Goal: Task Accomplishment & Management: Use online tool/utility

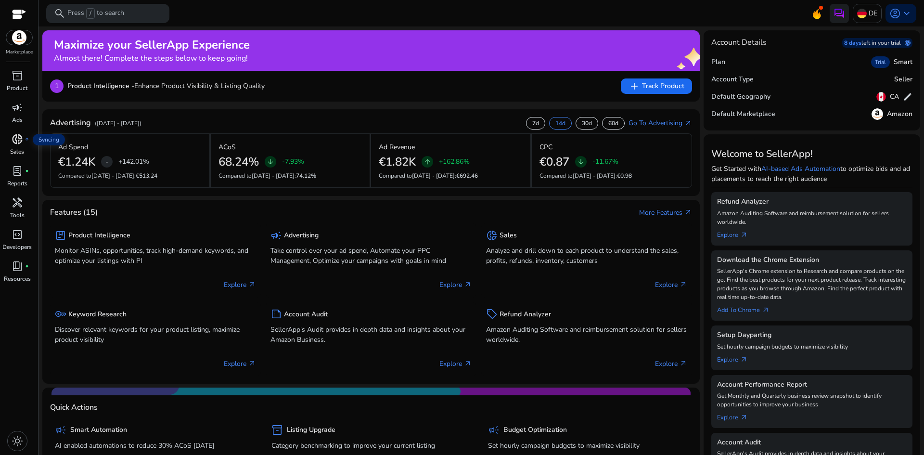
click at [11, 143] on div "donut_small fiber_manual_record" at bounding box center [17, 138] width 27 height 15
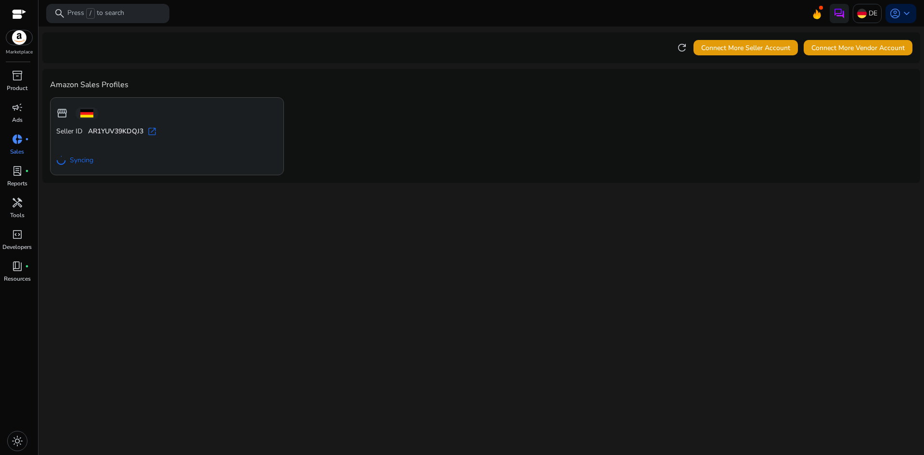
click at [17, 142] on span "donut_small" at bounding box center [18, 139] width 12 height 12
click at [10, 108] on div "campaign" at bounding box center [17, 107] width 27 height 15
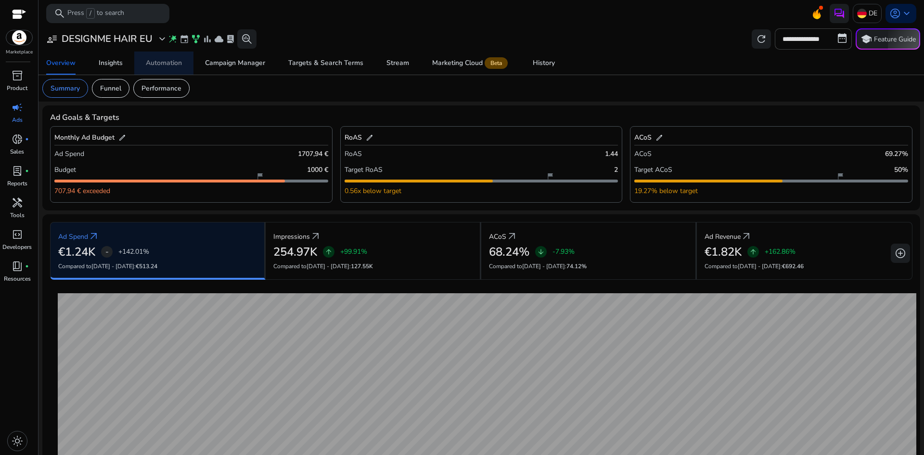
click at [165, 63] on div "Automation" at bounding box center [164, 63] width 36 height 7
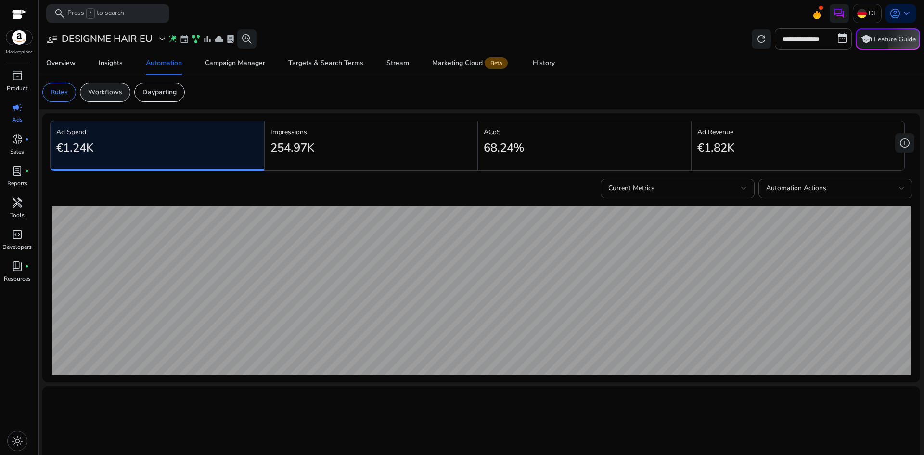
click at [95, 92] on p "Workflows" at bounding box center [105, 92] width 34 height 10
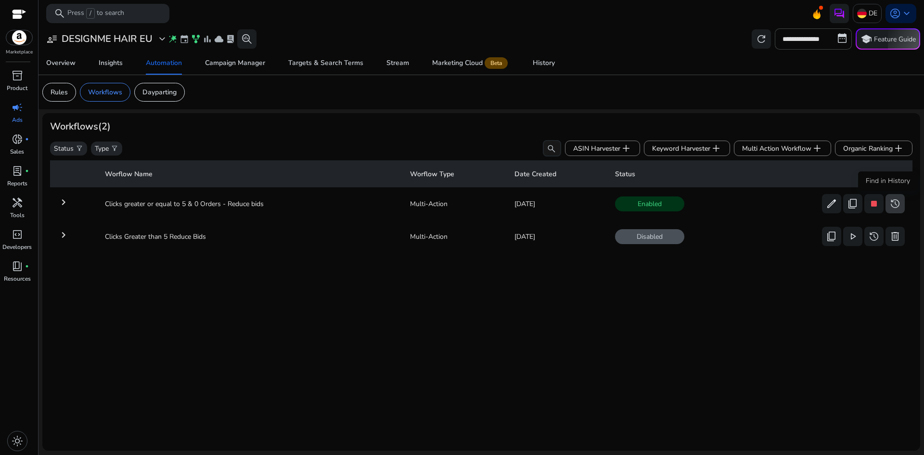
click at [896, 206] on span "history" at bounding box center [895, 204] width 12 height 12
click at [894, 205] on span "history" at bounding box center [895, 204] width 12 height 12
click at [889, 204] on span "history" at bounding box center [895, 204] width 12 height 12
click at [63, 205] on mat-icon "keyboard_arrow_right" at bounding box center [64, 202] width 12 height 12
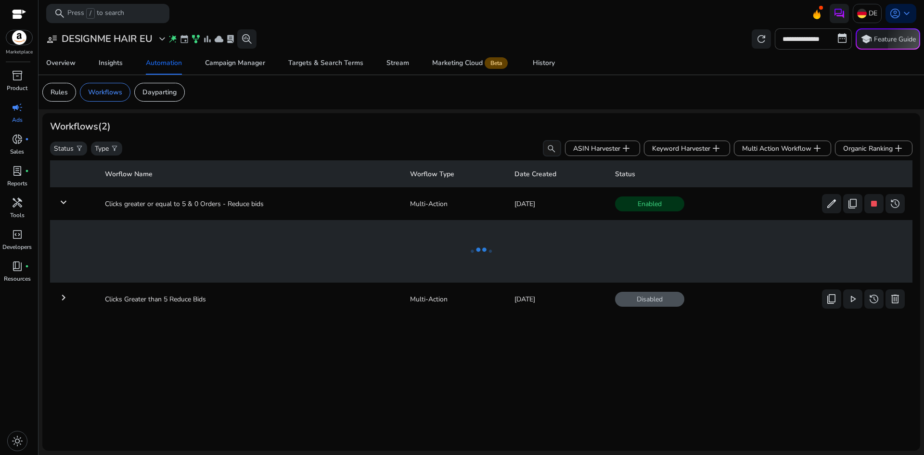
click at [63, 205] on mat-icon "keyboard_arrow_down" at bounding box center [64, 202] width 12 height 12
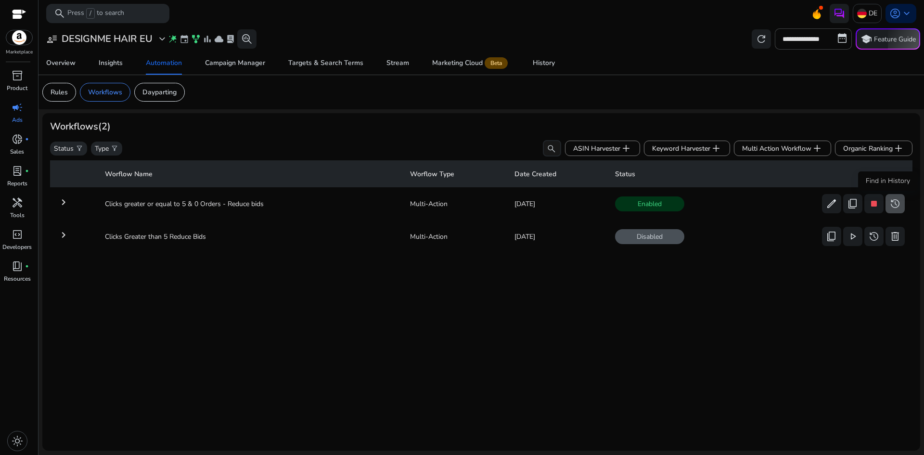
click at [889, 209] on span "history" at bounding box center [895, 204] width 12 height 12
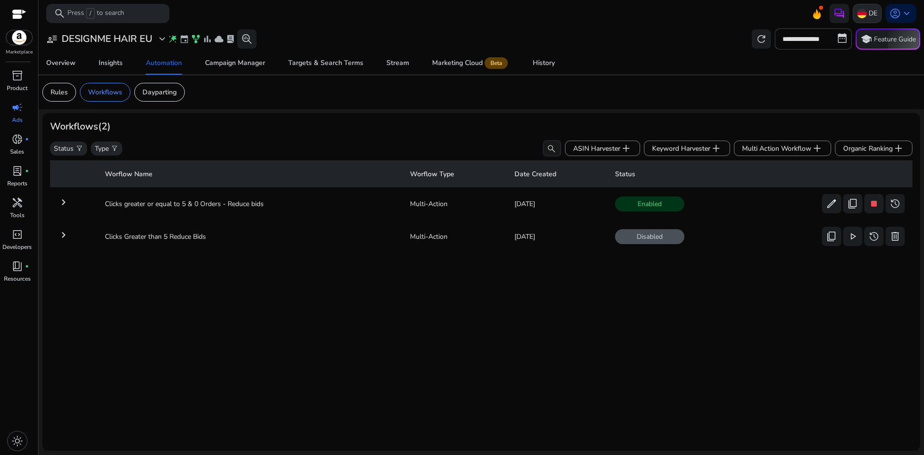
click at [859, 13] on img at bounding box center [862, 14] width 10 height 10
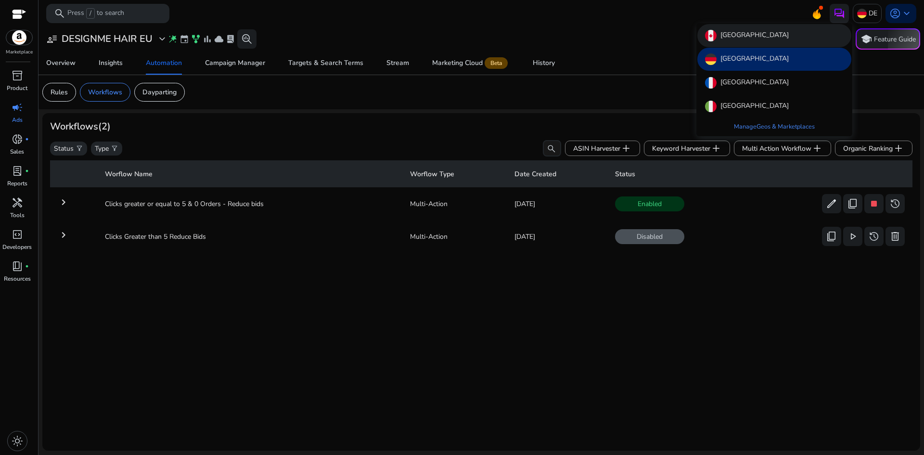
click at [737, 34] on p "[GEOGRAPHIC_DATA]" at bounding box center [755, 36] width 68 height 12
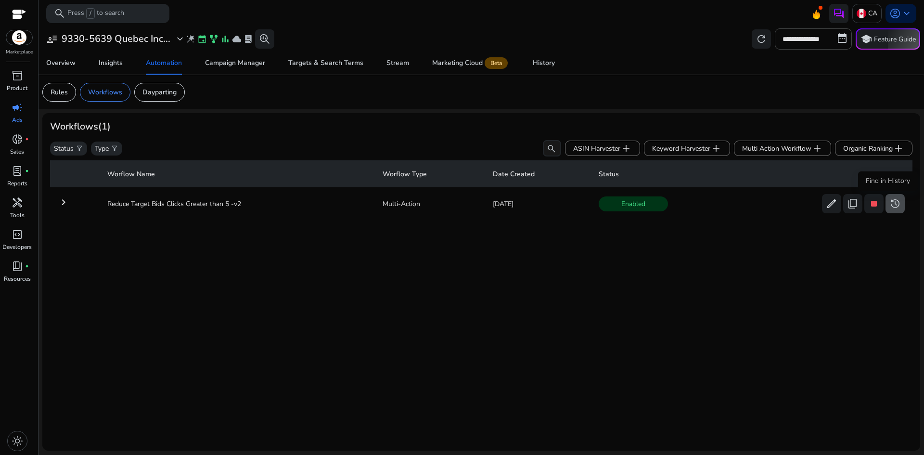
click at [889, 209] on span "history" at bounding box center [895, 204] width 12 height 12
click at [889, 207] on span "history" at bounding box center [895, 204] width 12 height 12
click at [158, 89] on p "Dayparting" at bounding box center [159, 92] width 34 height 10
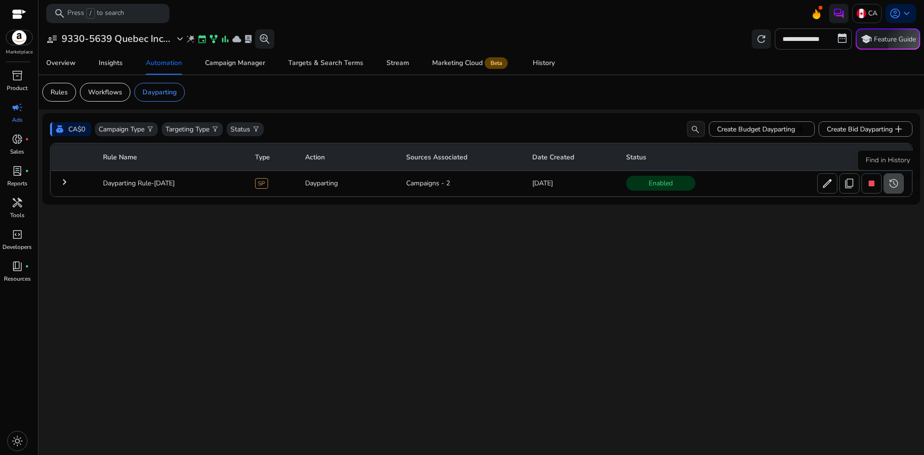
click at [894, 180] on span "history" at bounding box center [894, 184] width 12 height 12
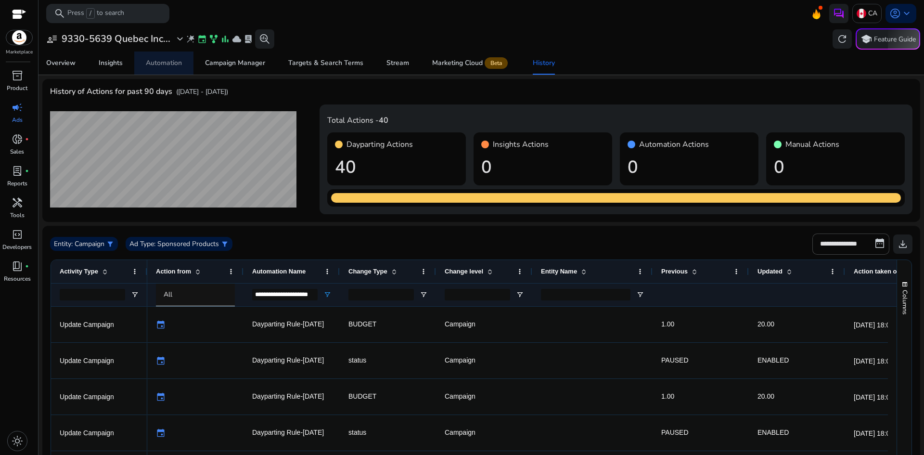
click at [157, 60] on div "Automation" at bounding box center [164, 63] width 36 height 7
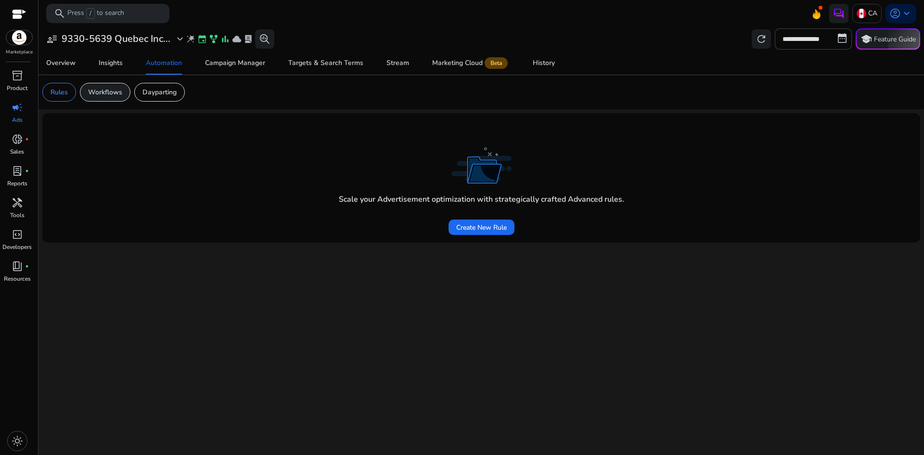
click at [109, 93] on p "Workflows" at bounding box center [105, 92] width 34 height 10
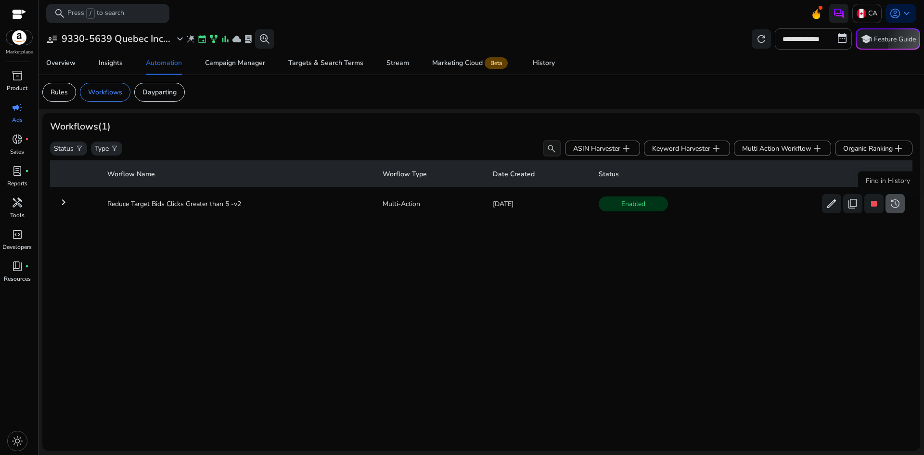
click at [895, 206] on span "history" at bounding box center [895, 204] width 12 height 12
